Goal: Task Accomplishment & Management: Manage account settings

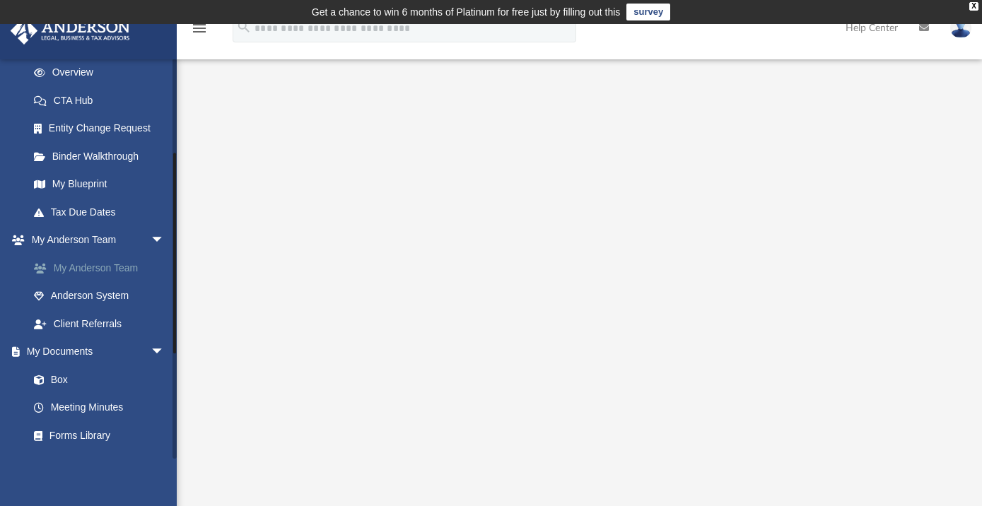
scroll to position [134, 0]
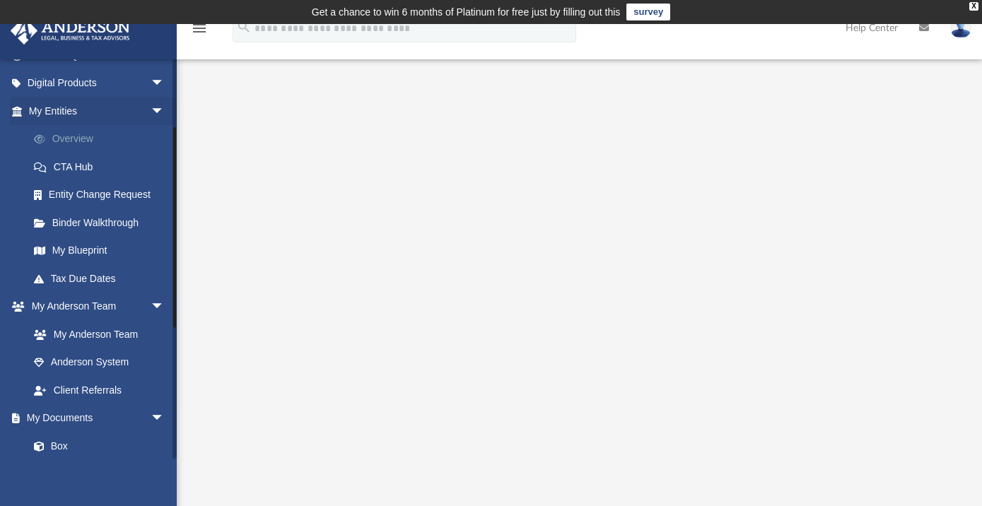
click at [76, 139] on link "Overview" at bounding box center [103, 139] width 166 height 28
click at [61, 141] on link "Overview" at bounding box center [103, 139] width 166 height 28
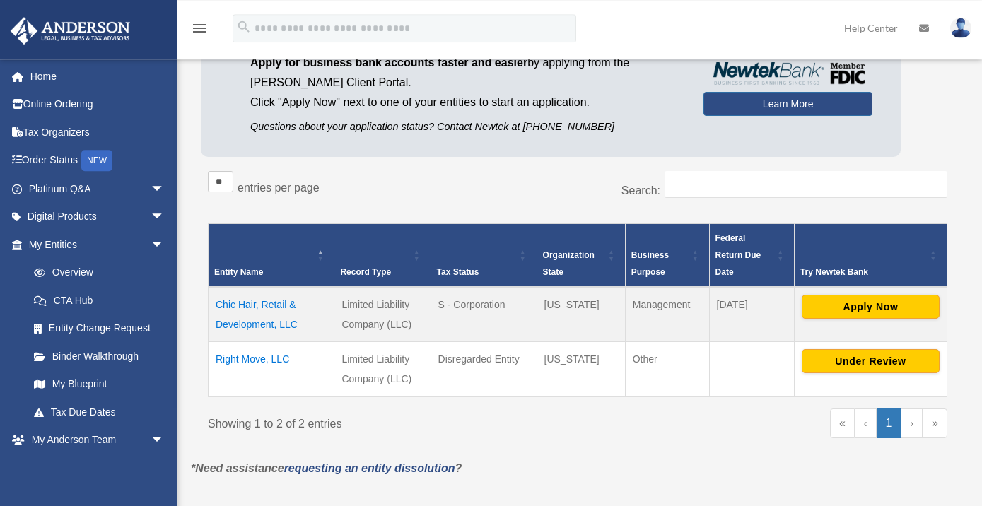
scroll to position [153, 0]
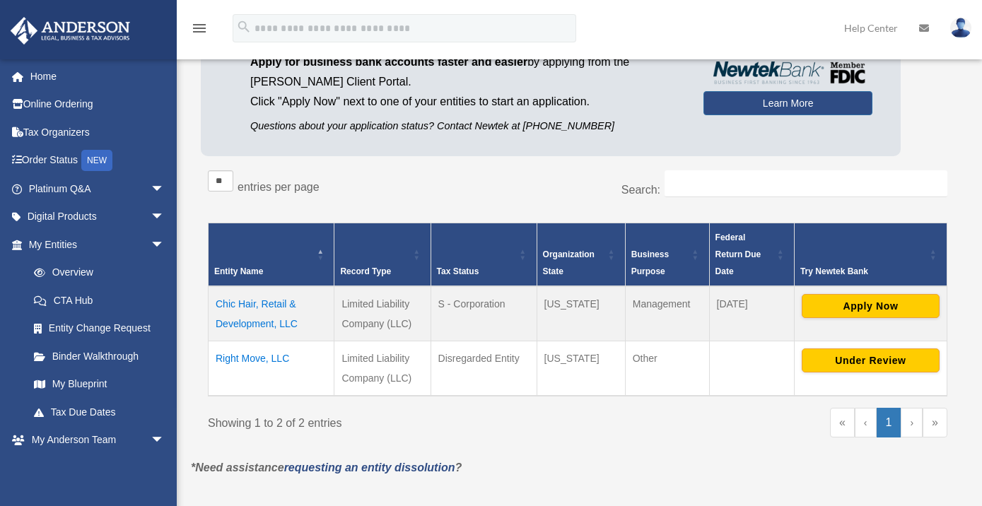
click at [960, 26] on img at bounding box center [960, 28] width 21 height 21
click at [961, 28] on img at bounding box center [960, 28] width 21 height 21
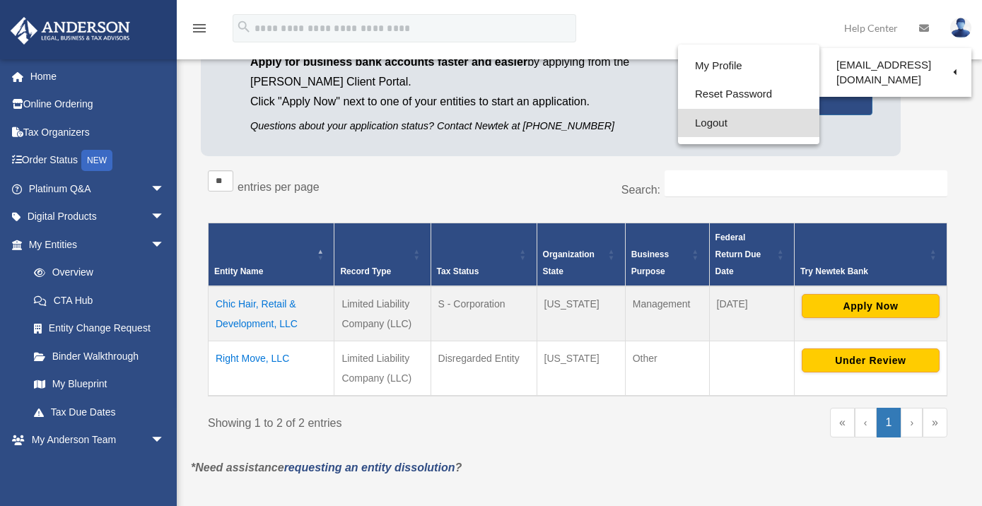
click at [682, 122] on link "Logout" at bounding box center [748, 123] width 141 height 29
